Goal: Information Seeking & Learning: Understand process/instructions

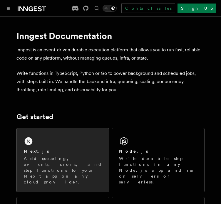
click at [58, 154] on div "Next.js Add queueing, events, crons, and step functions to your Next app on any…" at bounding box center [63, 166] width 78 height 37
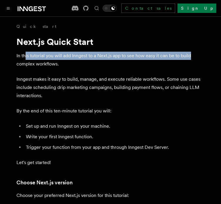
drag, startPoint x: 25, startPoint y: 56, endPoint x: 195, endPoint y: 85, distance: 171.9
click at [195, 52] on p "In this tutorial you will add Inngest to a Next.js app to see how easy it can b…" at bounding box center [110, 60] width 188 height 16
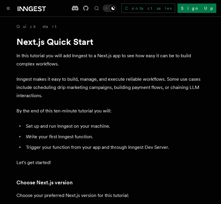
click at [109, 8] on icon "Toggle dark mode" at bounding box center [106, 8] width 6 height 6
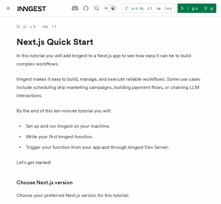
click at [115, 8] on icon "Toggle dark mode" at bounding box center [113, 8] width 4 height 4
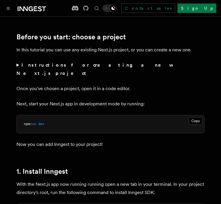
scroll to position [176, 0]
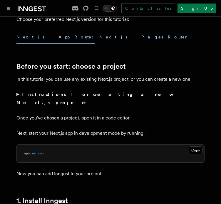
click at [99, 37] on button "Next.js - Pages Router" at bounding box center [143, 36] width 89 height 13
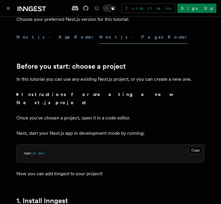
click at [23, 36] on button "Next.js - App Router" at bounding box center [55, 36] width 78 height 13
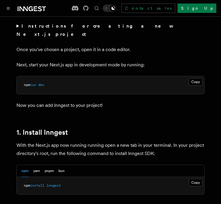
scroll to position [235, 0]
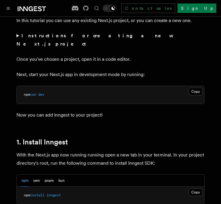
click at [16, 33] on summary "Instructions for creating a new Next.js project" at bounding box center [110, 40] width 188 height 16
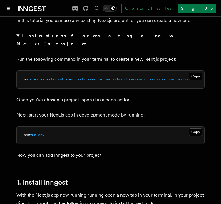
click at [16, 35] on summary "Instructions for creating a new Next.js project" at bounding box center [110, 40] width 188 height 16
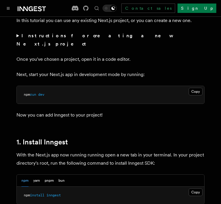
click at [17, 36] on summary "Instructions for creating a new Next.js project" at bounding box center [110, 40] width 188 height 16
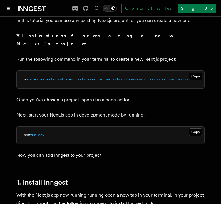
click at [17, 36] on summary "Instructions for creating a new Next.js project" at bounding box center [110, 40] width 188 height 16
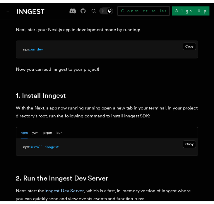
scroll to position [323, 0]
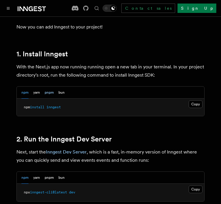
click at [49, 87] on button "pnpm" at bounding box center [49, 93] width 9 height 12
click at [197, 185] on button "Copy Copied" at bounding box center [195, 189] width 14 height 8
click at [26, 172] on button "npm" at bounding box center [24, 178] width 7 height 12
click at [53, 172] on button "pnpm" at bounding box center [49, 178] width 9 height 12
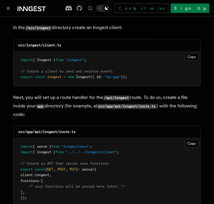
scroll to position [792, 0]
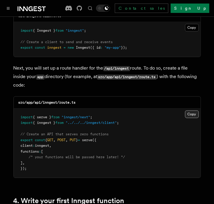
click at [193, 110] on button "Copy Copied" at bounding box center [192, 114] width 14 height 8
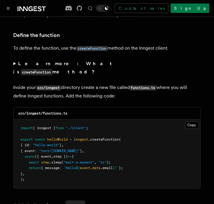
scroll to position [1026, 0]
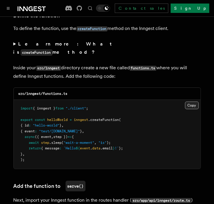
click at [191, 101] on button "Copy Copied" at bounding box center [192, 105] width 14 height 8
